Goal: Task Accomplishment & Management: Complete application form

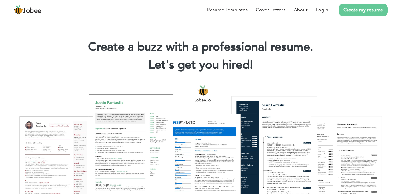
click at [349, 12] on link "Create my resume" at bounding box center [363, 10] width 49 height 13
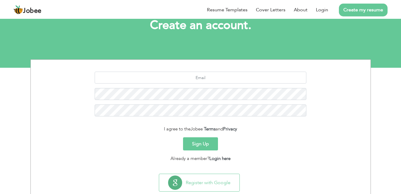
scroll to position [54, 0]
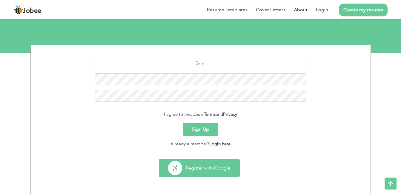
click at [214, 170] on button "Register with Google" at bounding box center [199, 168] width 80 height 17
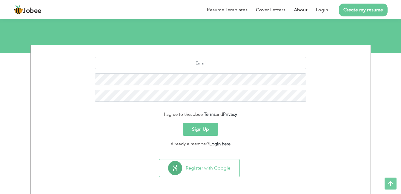
scroll to position [54, 0]
click at [366, 13] on link "Create my resume" at bounding box center [363, 10] width 49 height 13
click at [357, 9] on link "Create my resume" at bounding box center [363, 10] width 49 height 13
click at [392, 178] on icon at bounding box center [391, 184] width 12 height 12
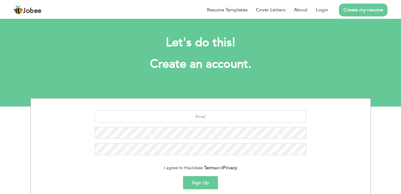
scroll to position [0, 0]
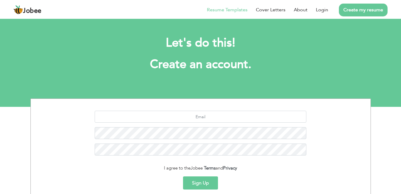
click at [221, 10] on link "Resume Templates" at bounding box center [227, 9] width 41 height 7
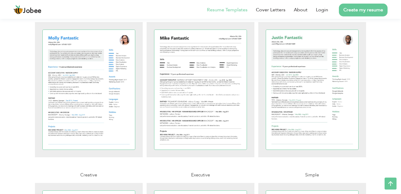
scroll to position [448, 0]
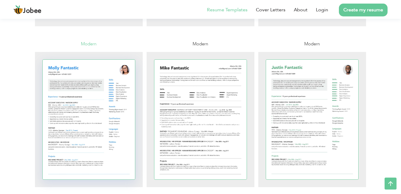
click at [81, 129] on div at bounding box center [89, 120] width 93 height 120
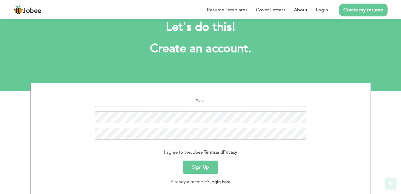
scroll to position [54, 0]
